Goal: Task Accomplishment & Management: Manage account settings

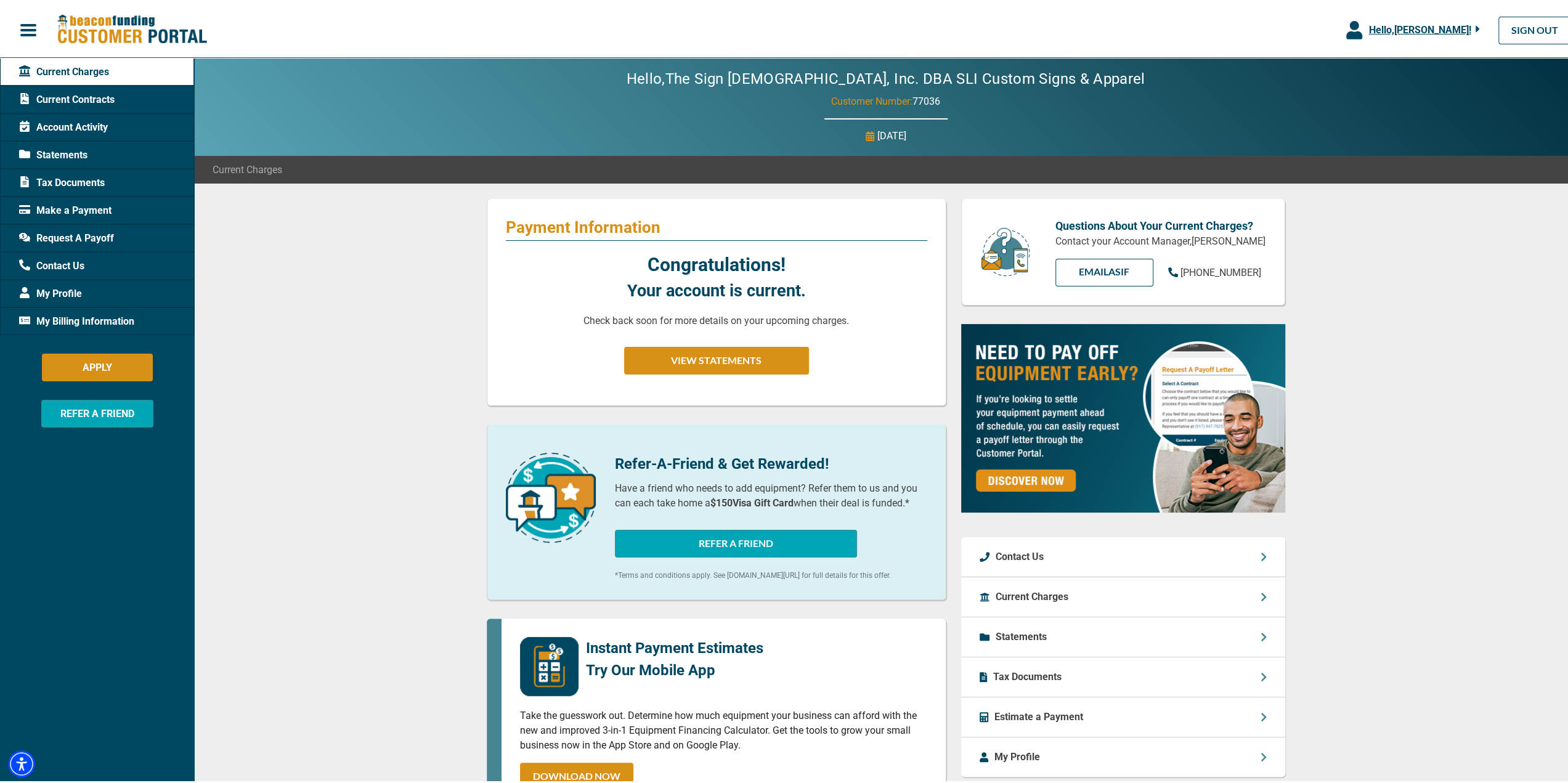
click at [553, 314] on div "Congratulations! Your account is current. Check back soon for more details on y…" at bounding box center [716, 316] width 421 height 136
click at [68, 101] on span "Current Contracts" at bounding box center [66, 97] width 95 height 15
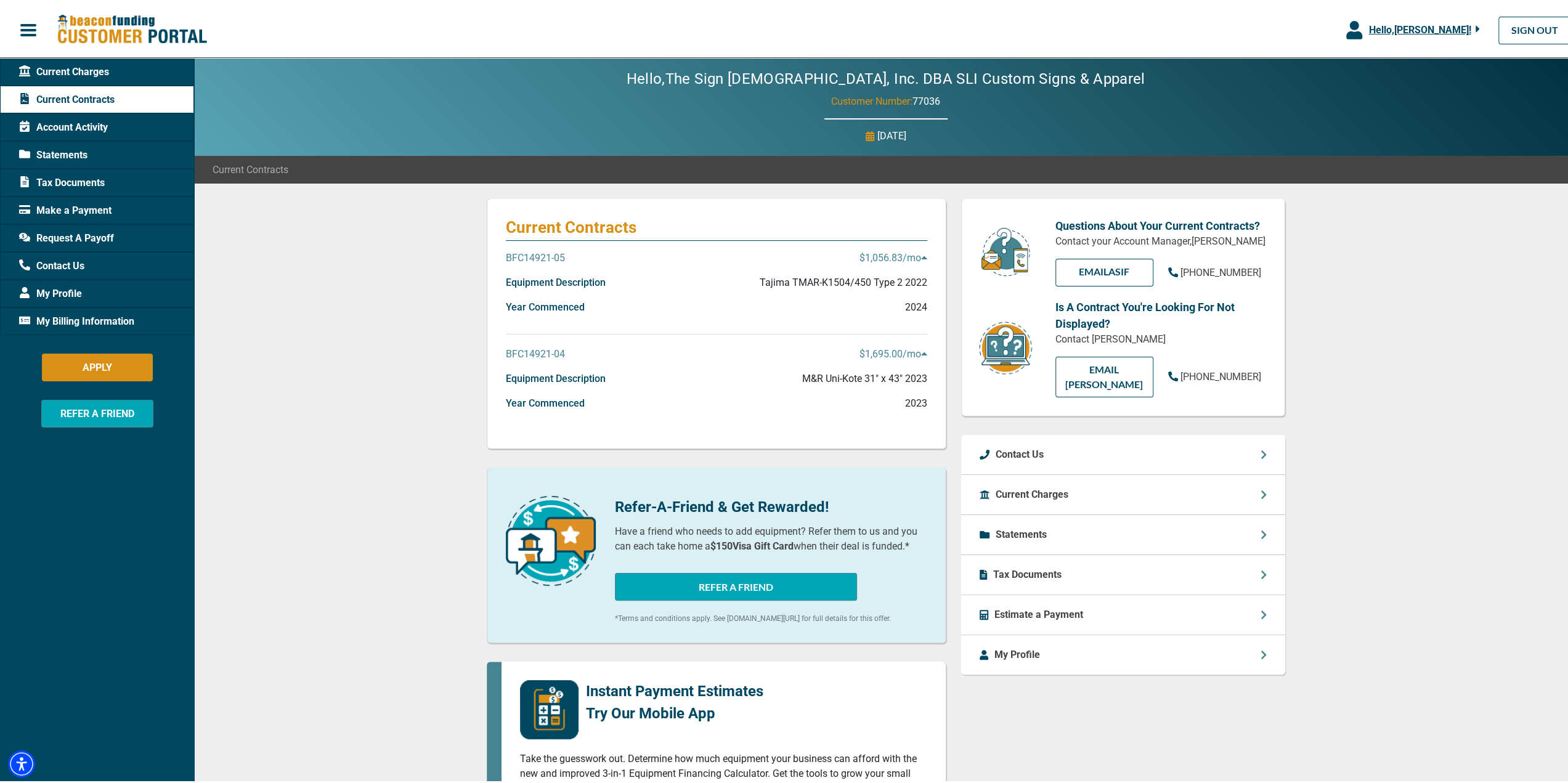
click at [535, 257] on p "BFC14921-05" at bounding box center [535, 256] width 59 height 15
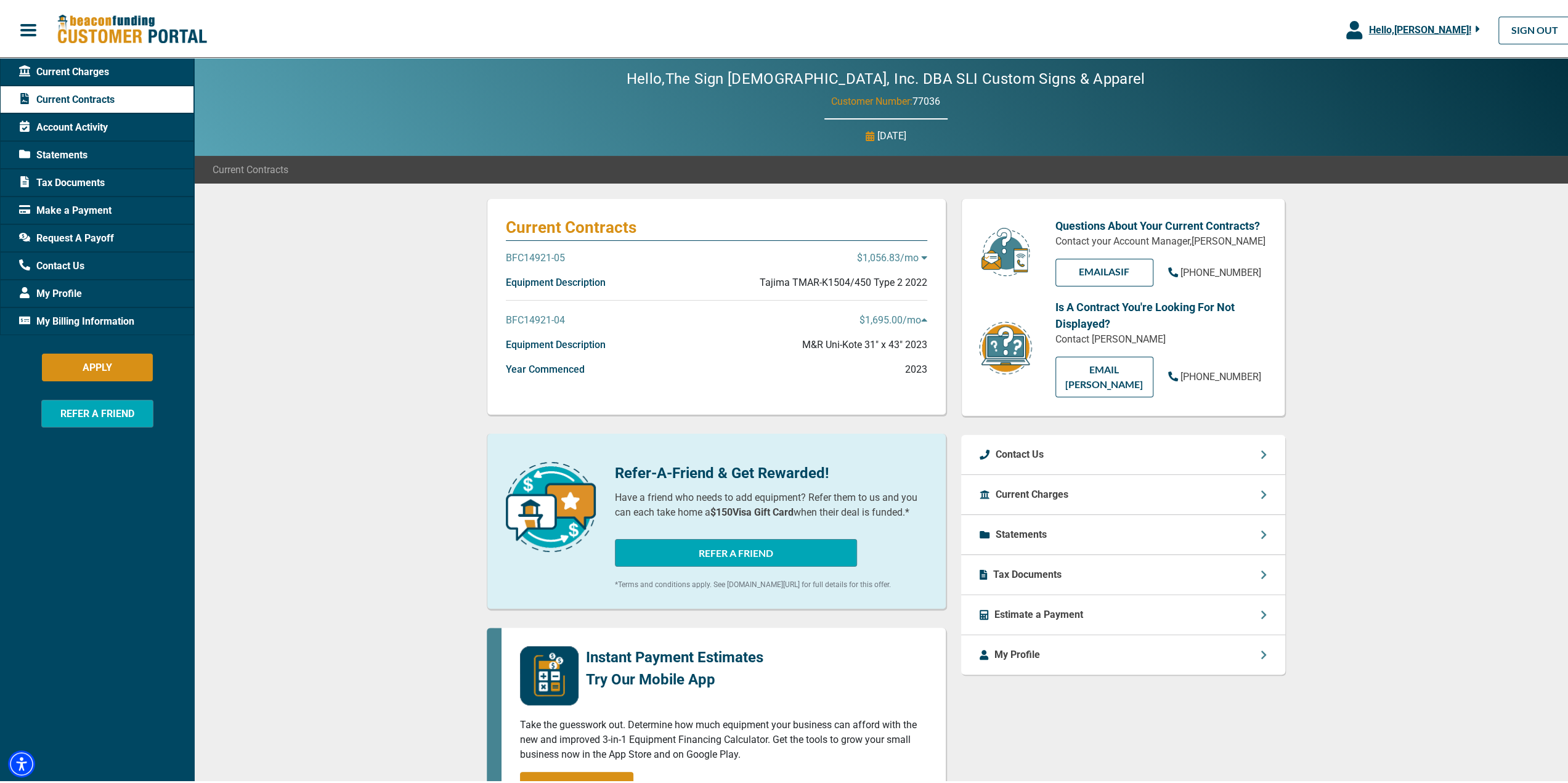
click at [535, 257] on p "BFC14921-05" at bounding box center [535, 256] width 59 height 15
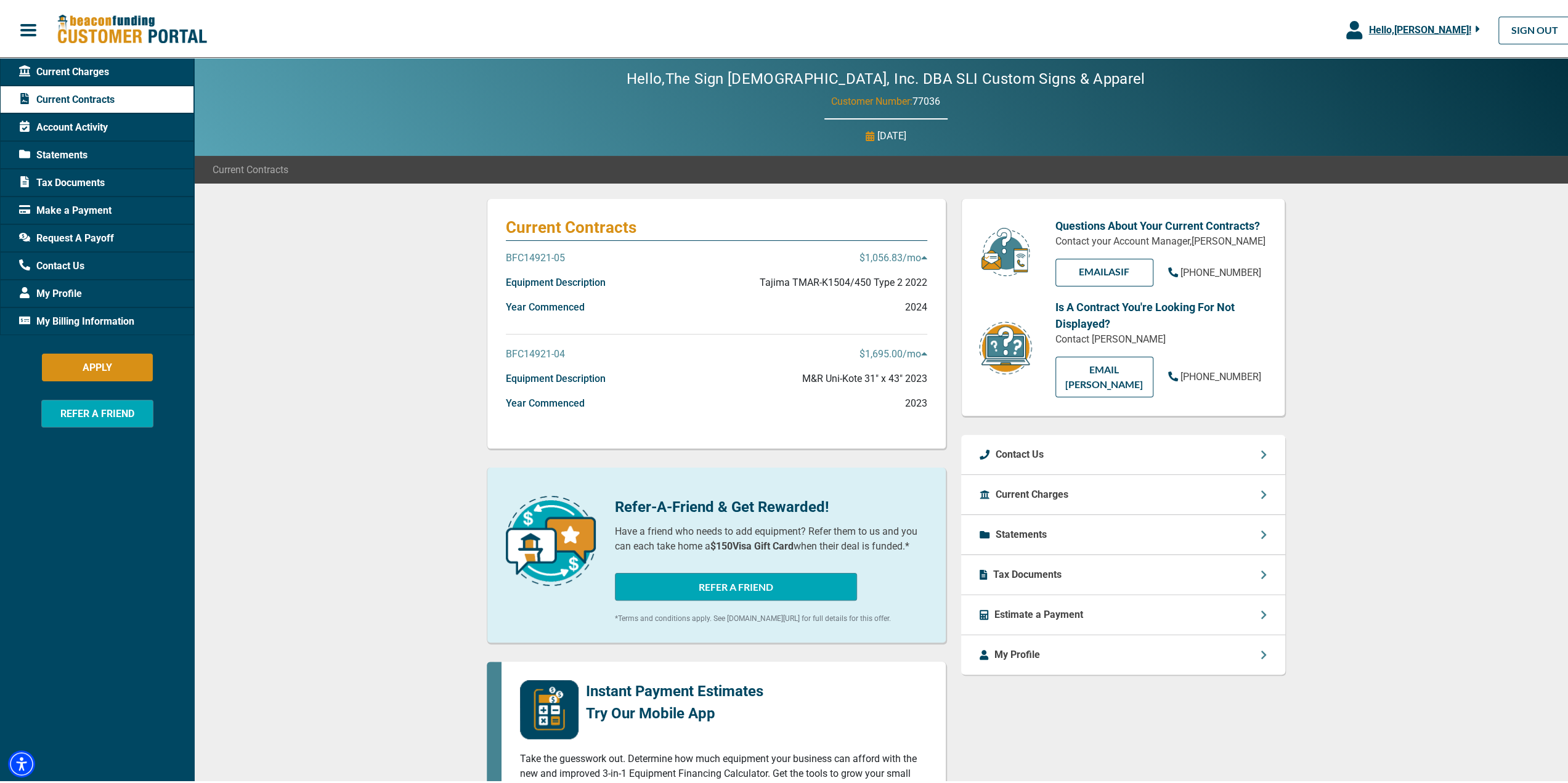
click at [53, 152] on span "Statements" at bounding box center [53, 153] width 68 height 15
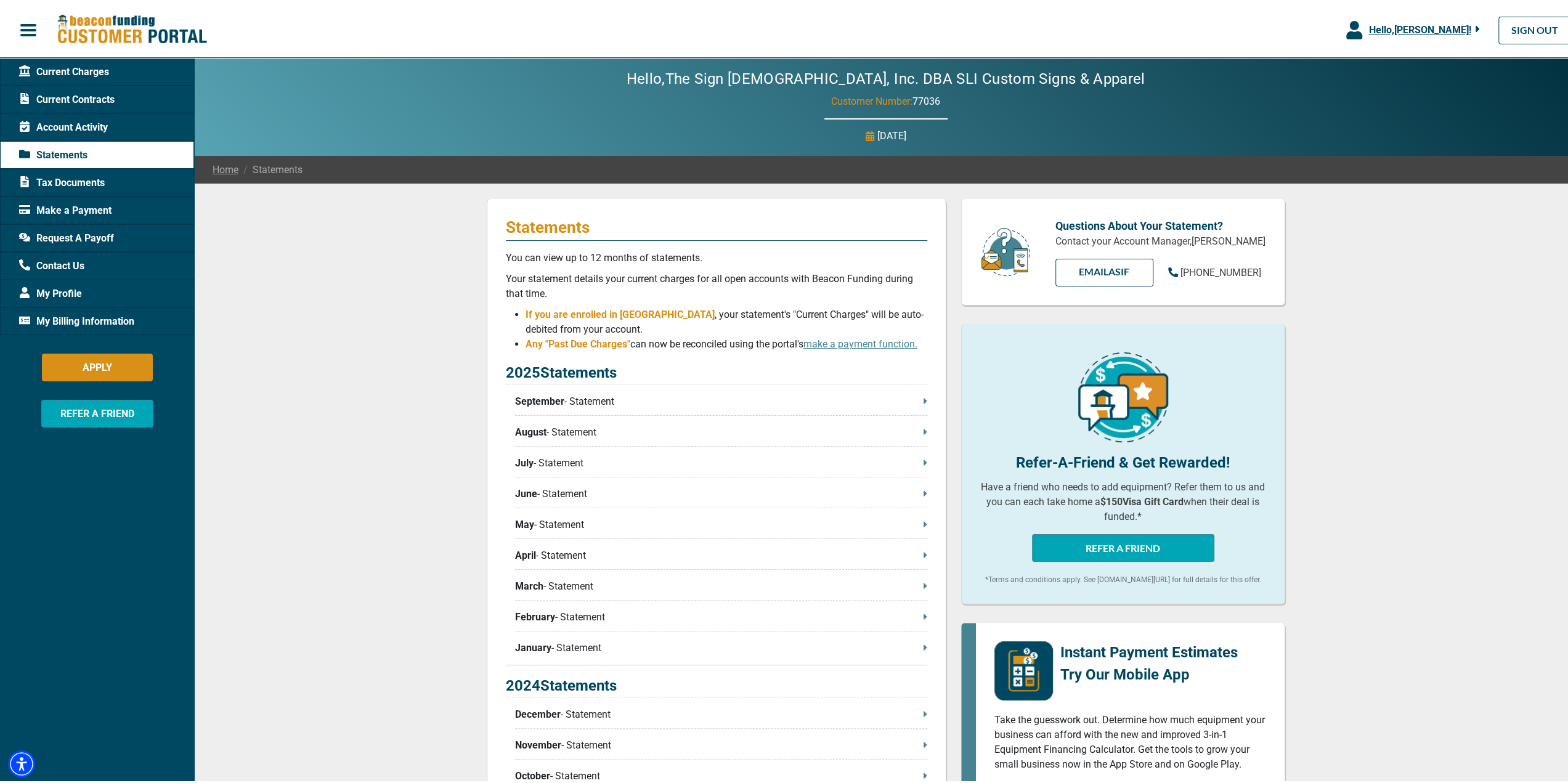
click at [923, 401] on icon at bounding box center [924, 398] width 3 height 6
drag, startPoint x: 188, startPoint y: 335, endPoint x: 288, endPoint y: 365, distance: 104.4
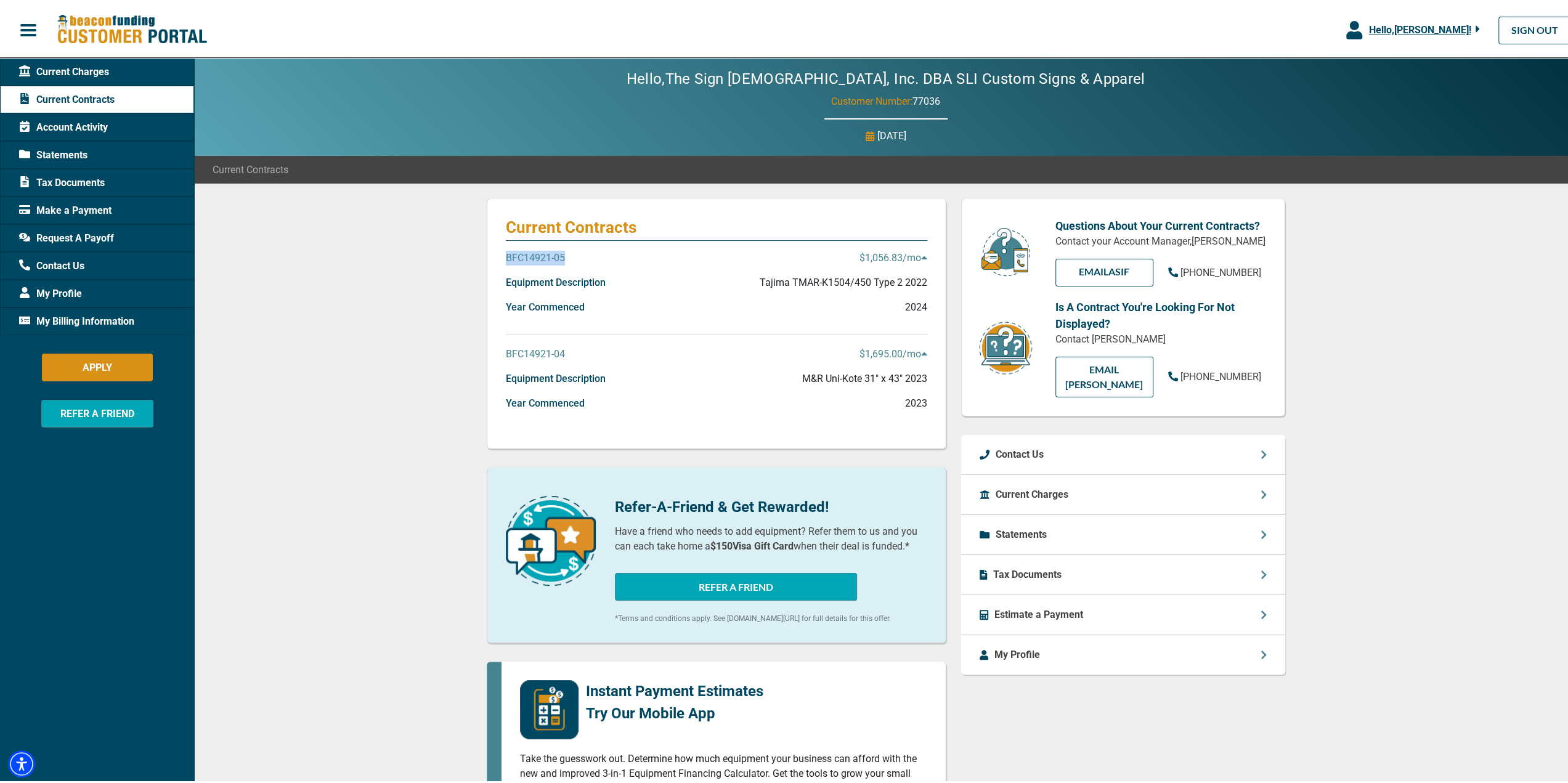
drag, startPoint x: 558, startPoint y: 252, endPoint x: 454, endPoint y: 243, distance: 104.4
click at [454, 243] on div "Current Contracts BFC14921-05 $1,056.83 /mo Equipment Description Tajima TMAR-K…" at bounding box center [885, 648] width 1383 height 934
copy p "BFC14921-05"
drag, startPoint x: 570, startPoint y: 348, endPoint x: 443, endPoint y: 349, distance: 127.0
click at [443, 349] on div "Current Contracts BFC14921-05 $1,056.83 /mo Equipment Description Tajima TMAR-K…" at bounding box center [885, 648] width 1383 height 934
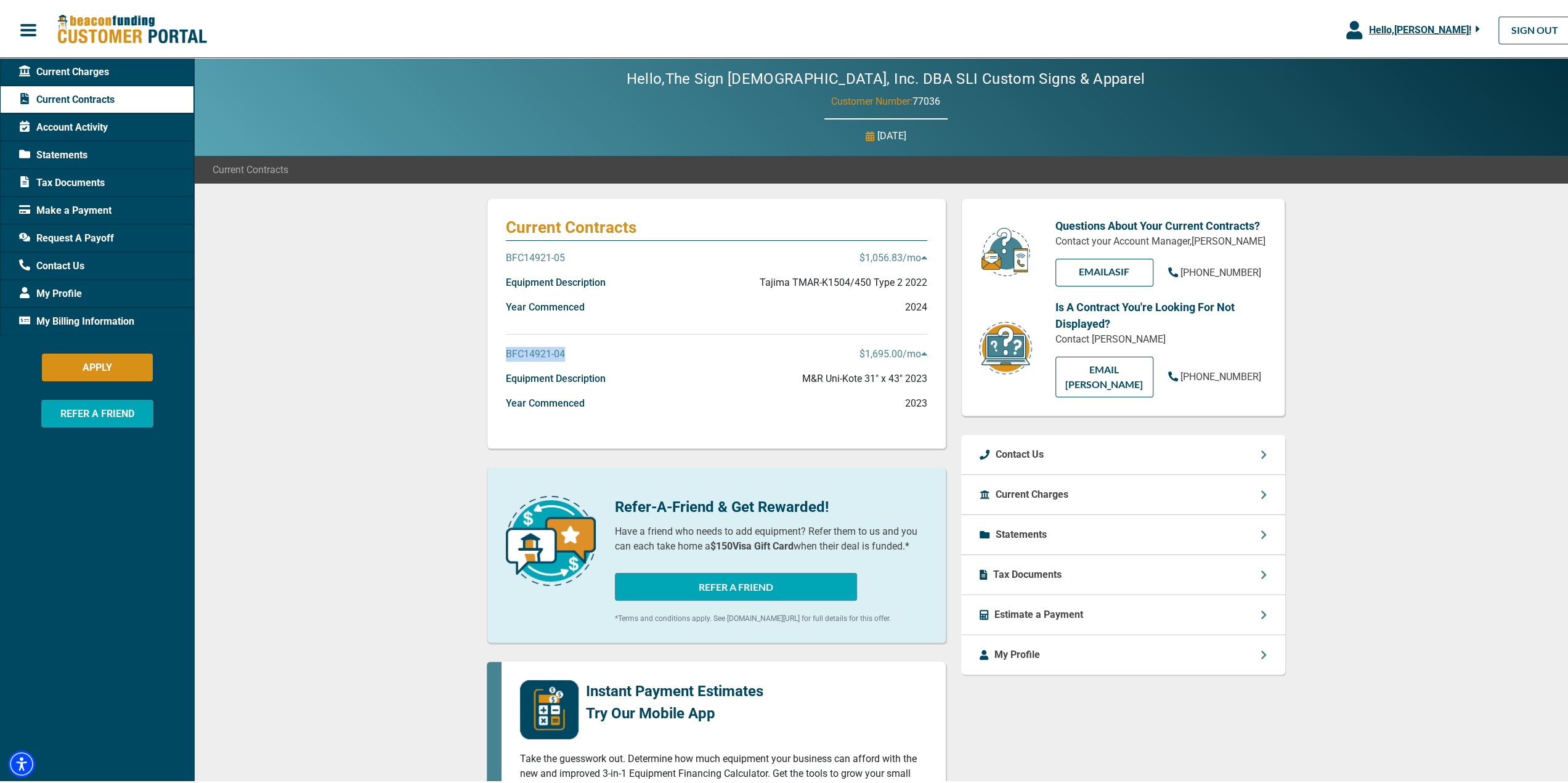
copy p "BFC14921-04"
click at [61, 228] on span "Request A Payoff" at bounding box center [66, 236] width 95 height 15
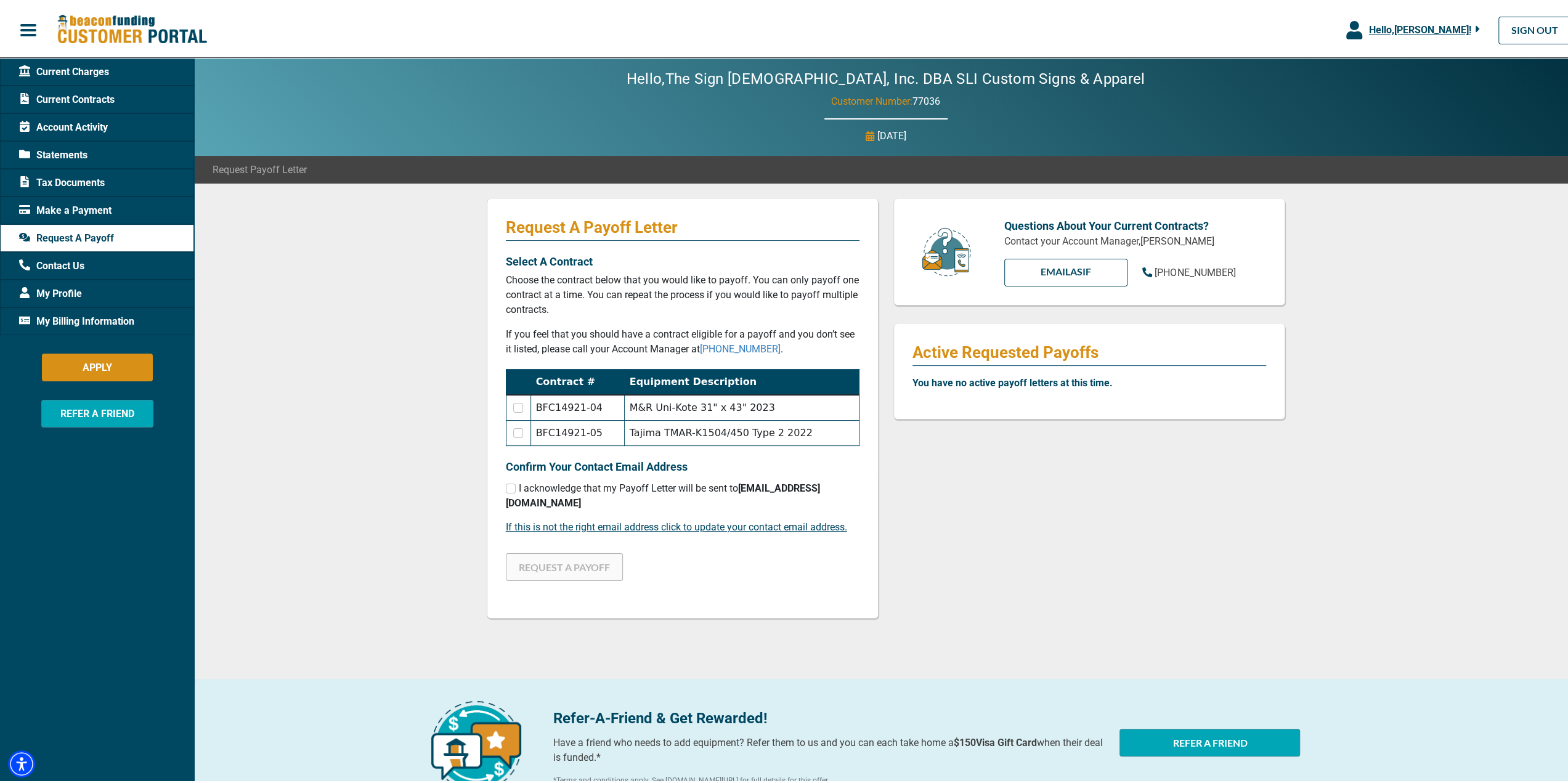
click at [516, 411] on td at bounding box center [517, 405] width 24 height 26
click at [513, 406] on input "checkbox" at bounding box center [518, 405] width 10 height 10
checkbox input "true"
click at [514, 429] on input "checkbox" at bounding box center [518, 431] width 10 height 10
checkbox input "true"
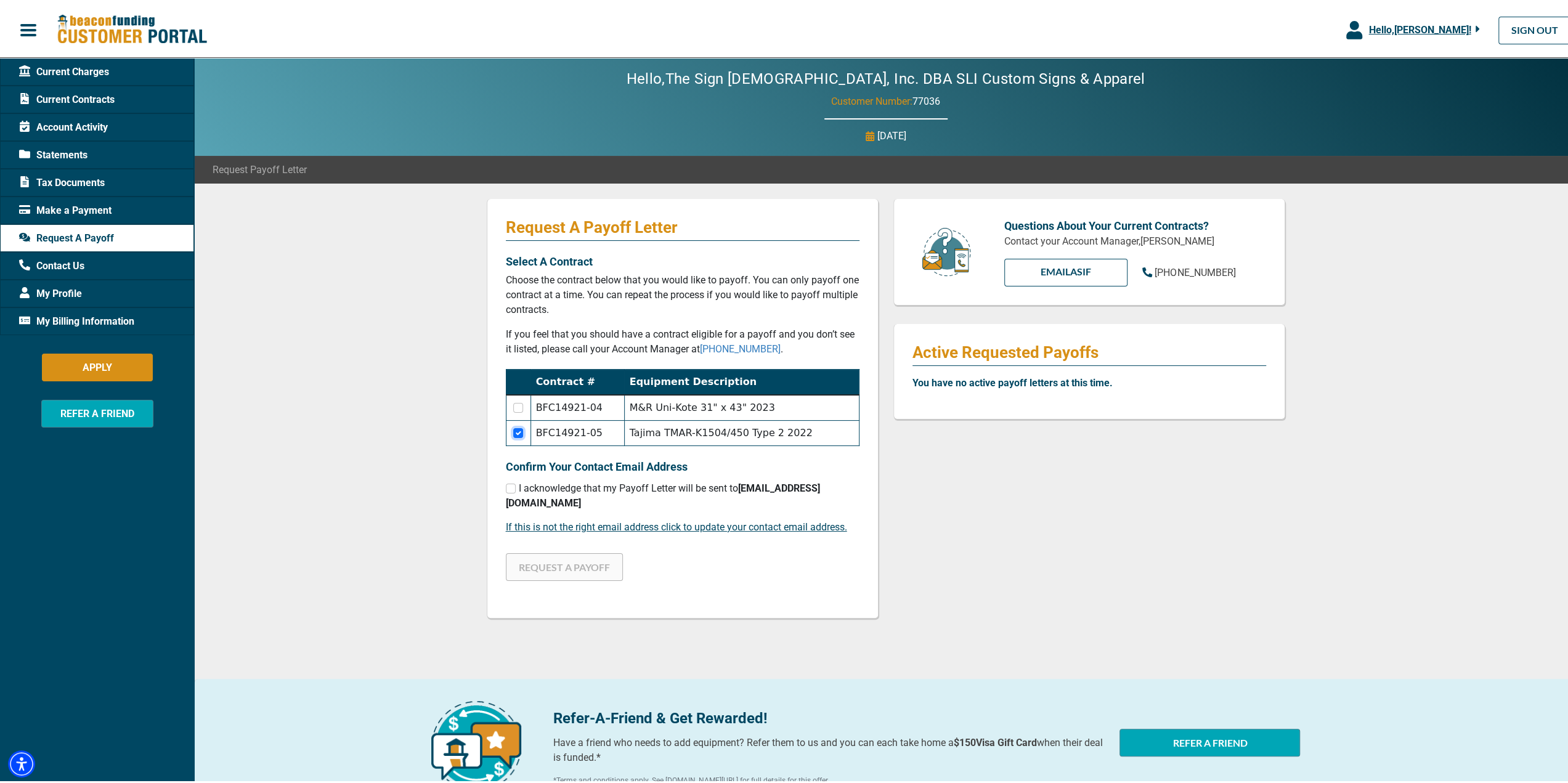
checkbox input "false"
click at [506, 487] on input "checkbox" at bounding box center [511, 486] width 10 height 10
checkbox input "true"
click at [513, 410] on input "checkbox" at bounding box center [518, 405] width 10 height 10
checkbox input "true"
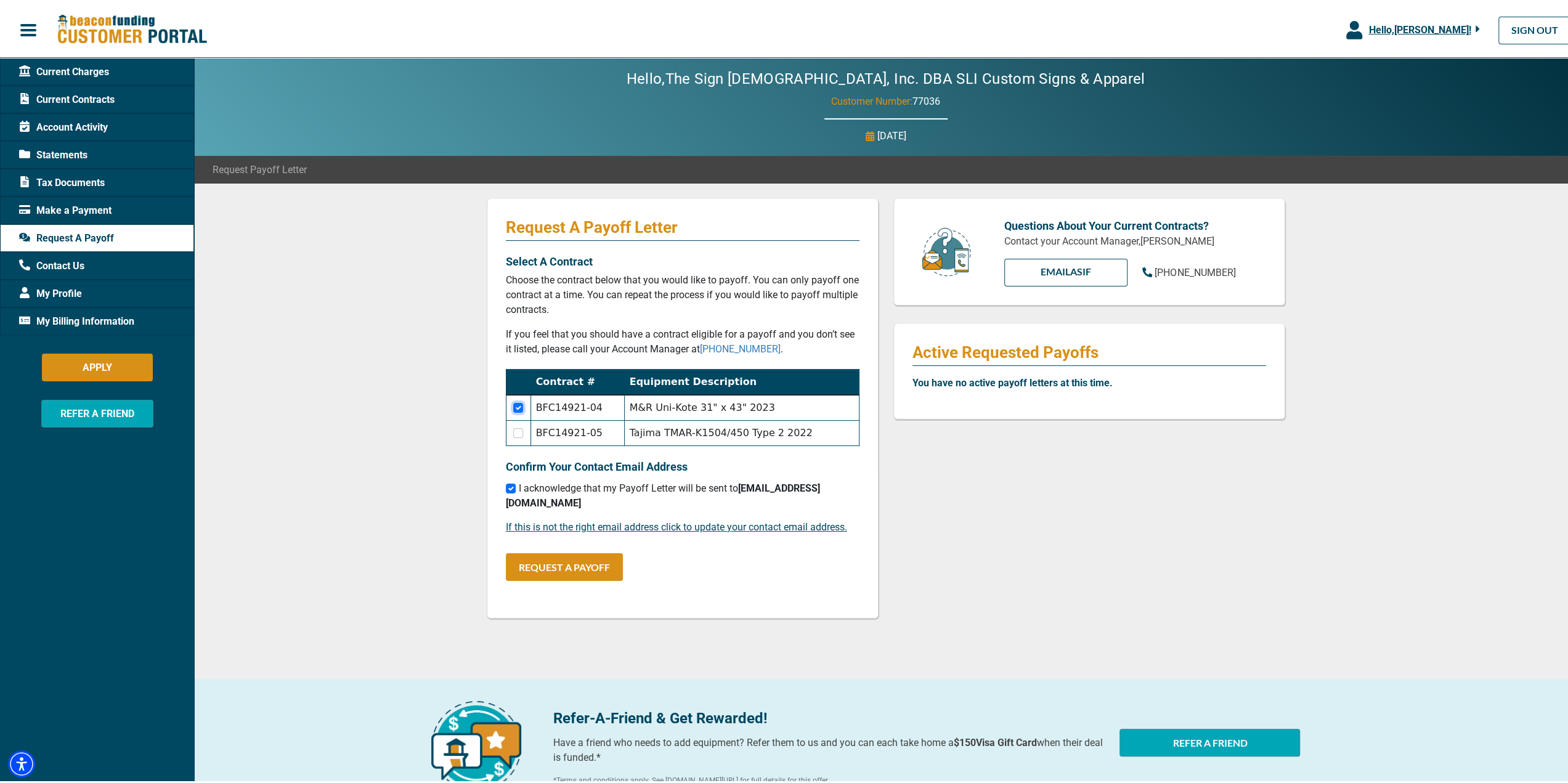
checkbox input "false"
click at [537, 553] on button "REQUEST A PAYOFF" at bounding box center [564, 565] width 117 height 28
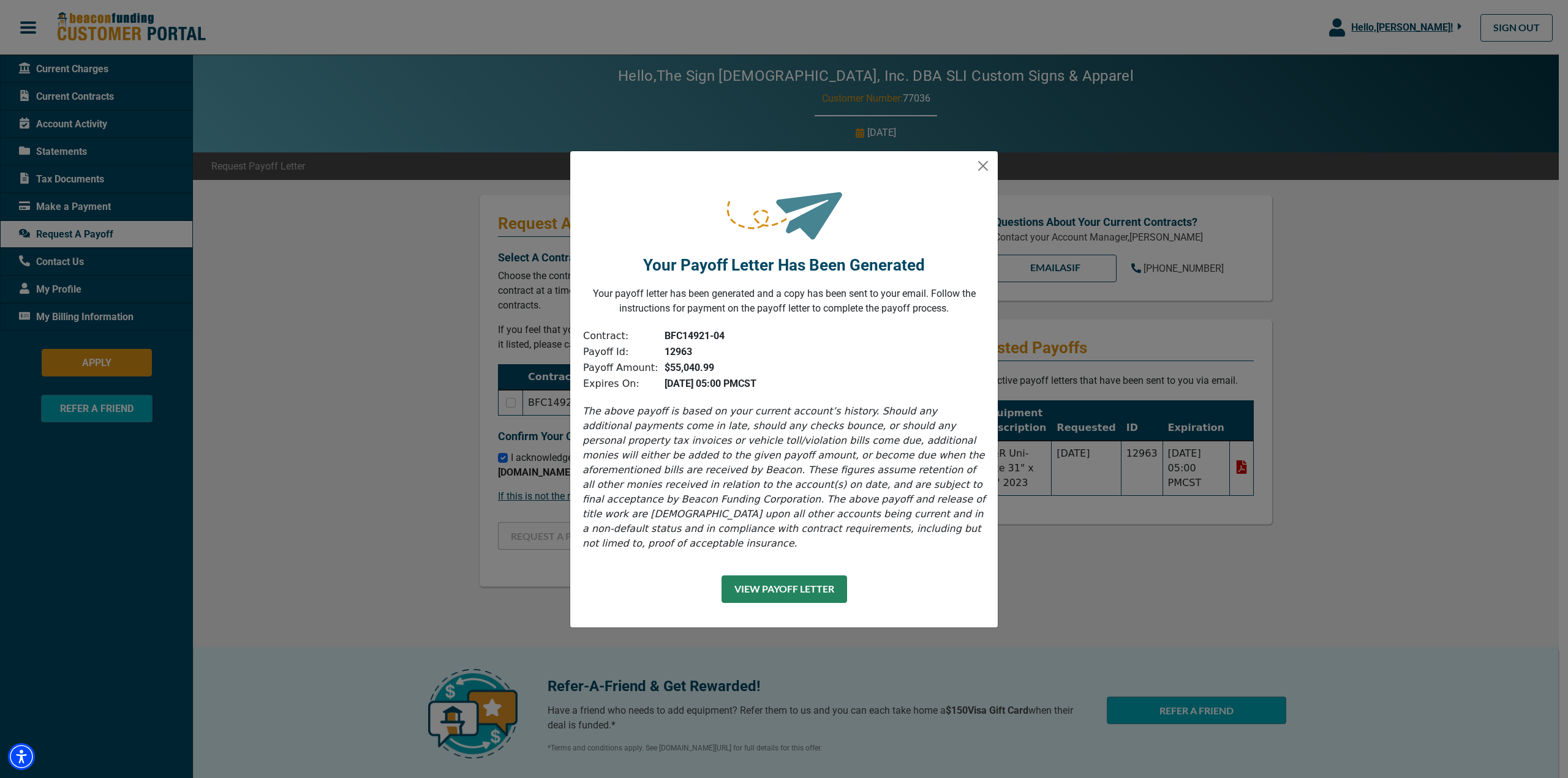
click at [790, 579] on button "View Payoff Letter" at bounding box center [784, 589] width 125 height 27
click at [990, 176] on button "Close" at bounding box center [983, 165] width 19 height 19
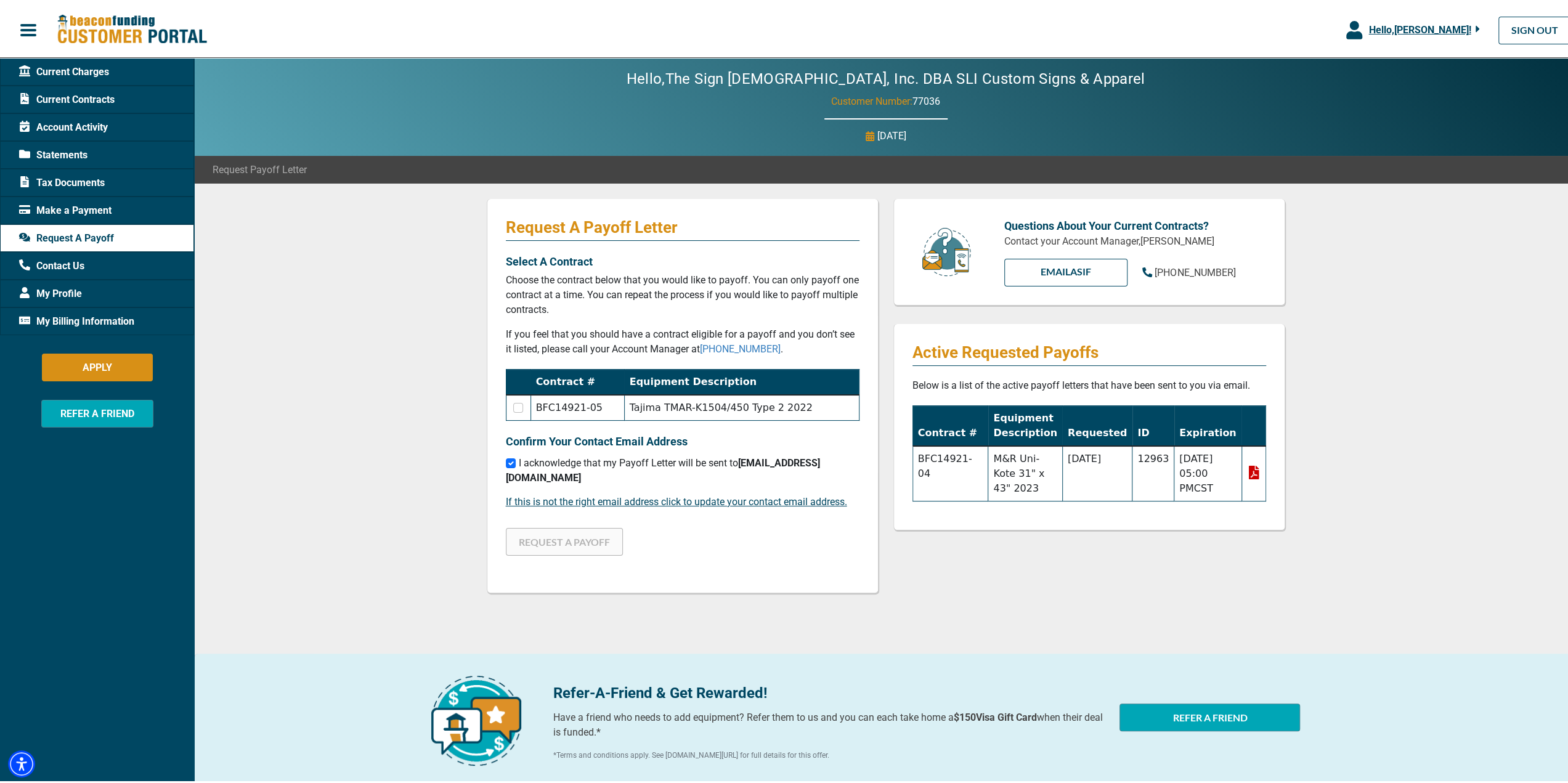
click at [516, 411] on td at bounding box center [517, 405] width 24 height 26
click at [516, 408] on input "checkbox" at bounding box center [518, 405] width 10 height 10
checkbox input "true"
click at [538, 526] on button "REQUEST A PAYOFF" at bounding box center [564, 540] width 117 height 28
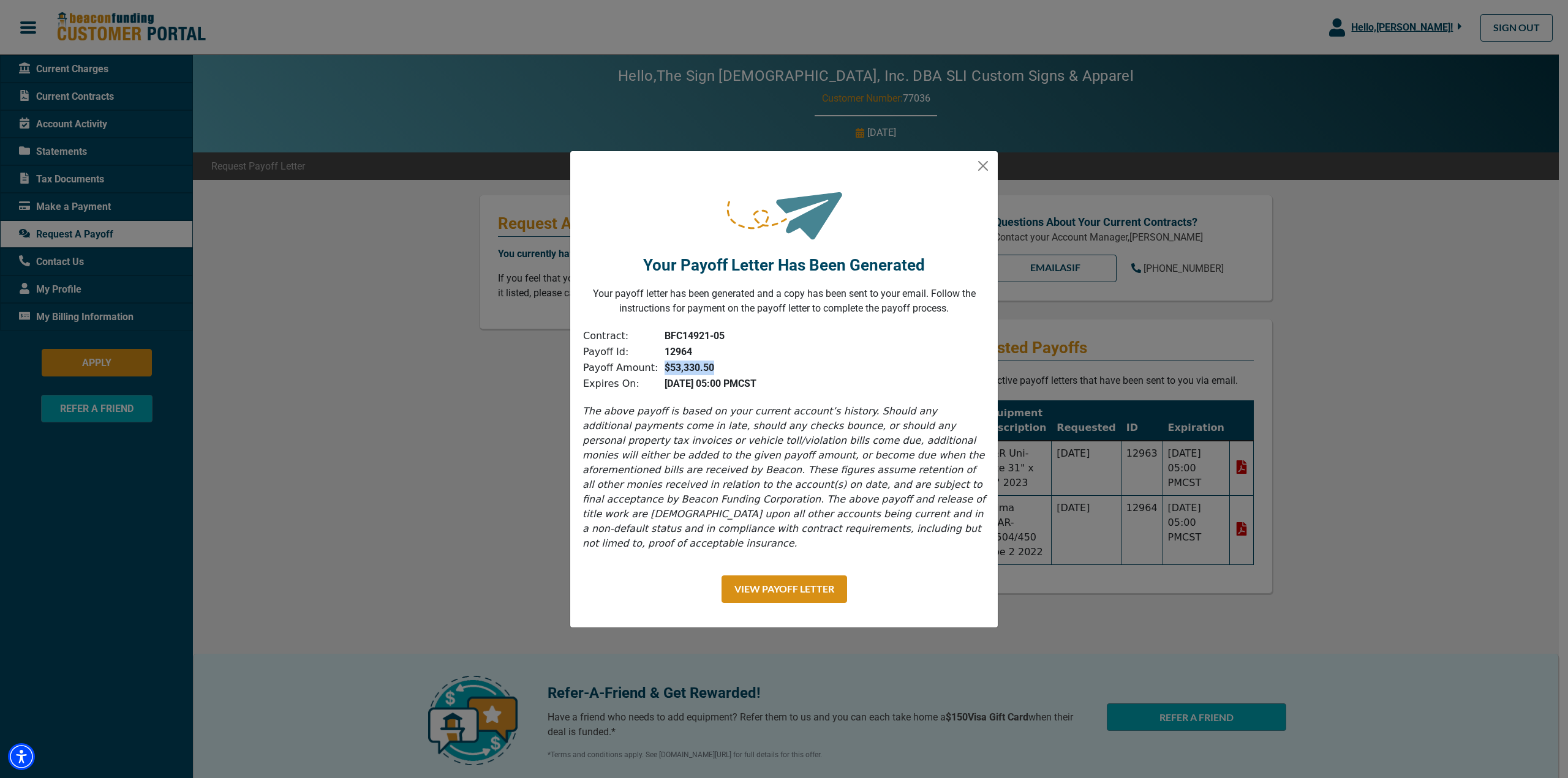
drag, startPoint x: 659, startPoint y: 385, endPoint x: 729, endPoint y: 388, distance: 70.1
click at [729, 376] on td "$53,330.50" at bounding box center [708, 368] width 99 height 16
click at [734, 376] on td "$53,330.50" at bounding box center [708, 368] width 99 height 16
click at [987, 174] on button "Close" at bounding box center [983, 165] width 19 height 19
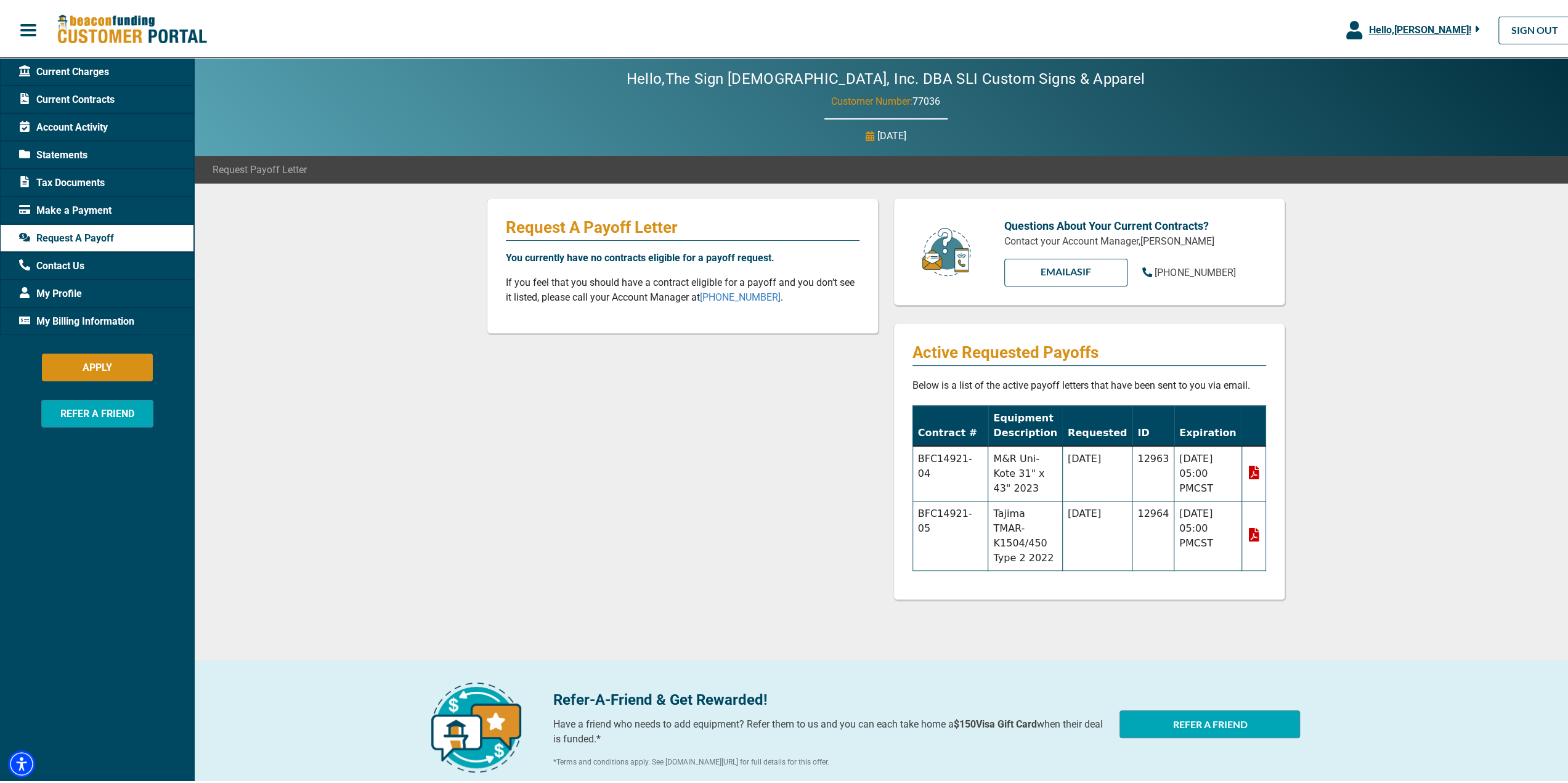
click at [1249, 526] on icon at bounding box center [1254, 533] width 14 height 14
click at [1253, 528] on icon at bounding box center [1253, 533] width 11 height 14
click at [1248, 471] on icon at bounding box center [1253, 471] width 11 height 14
click at [47, 93] on span "Current Contracts" at bounding box center [66, 97] width 95 height 15
